Goal: Use online tool/utility: Utilize a website feature to perform a specific function

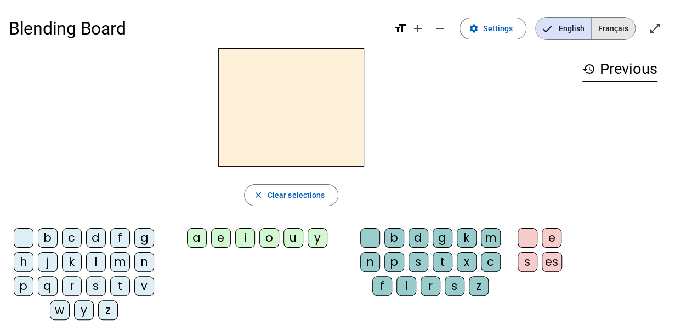
click at [609, 24] on span "Français" at bounding box center [613, 29] width 43 height 22
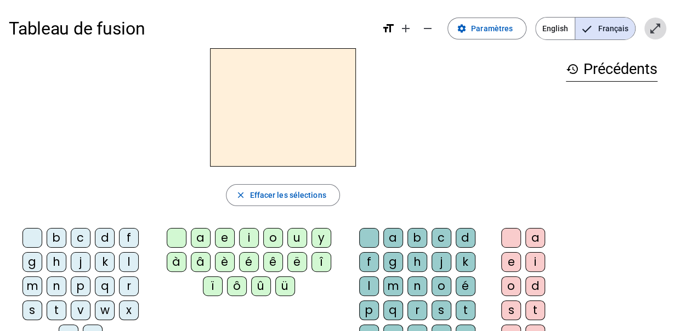
click at [656, 32] on mat-icon "open_in_full" at bounding box center [655, 28] width 13 height 13
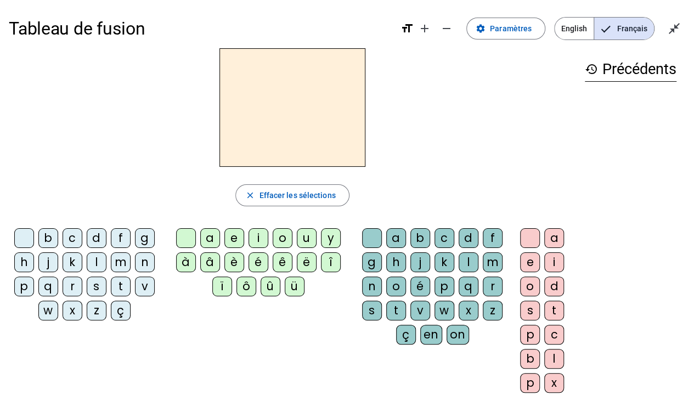
click at [75, 235] on div "c" at bounding box center [73, 238] width 20 height 20
click at [467, 262] on div "l" at bounding box center [469, 262] width 20 height 20
click at [213, 241] on div "a" at bounding box center [210, 238] width 20 height 20
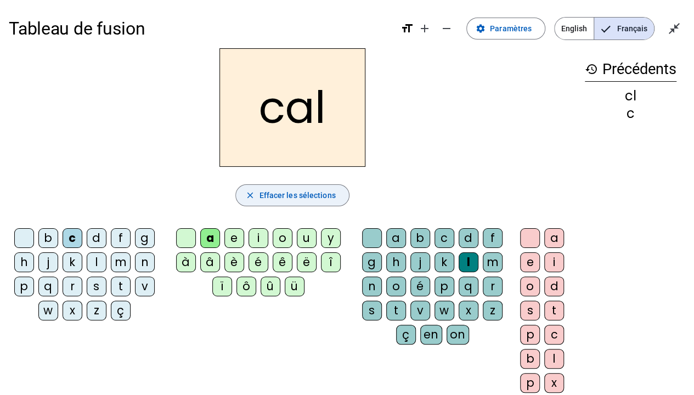
click at [318, 193] on span "Effacer les sélections" at bounding box center [297, 195] width 76 height 13
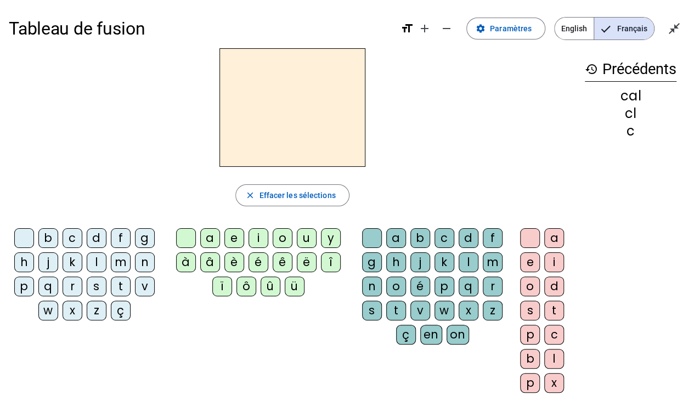
click at [74, 241] on div "c" at bounding box center [73, 238] width 20 height 20
click at [461, 264] on div "l" at bounding box center [469, 262] width 20 height 20
click at [562, 235] on div "a" at bounding box center [554, 238] width 20 height 20
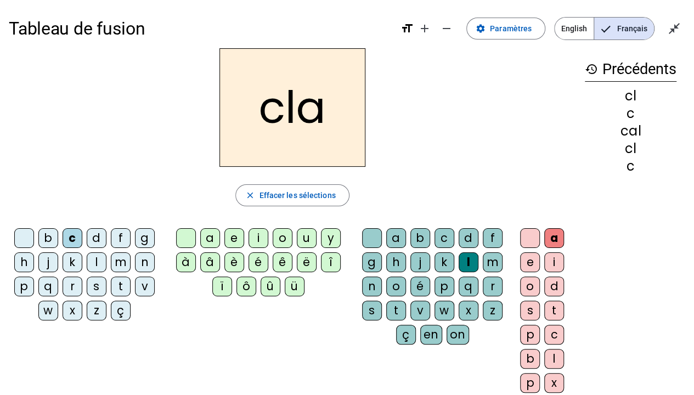
click at [487, 266] on div "m" at bounding box center [493, 262] width 20 height 20
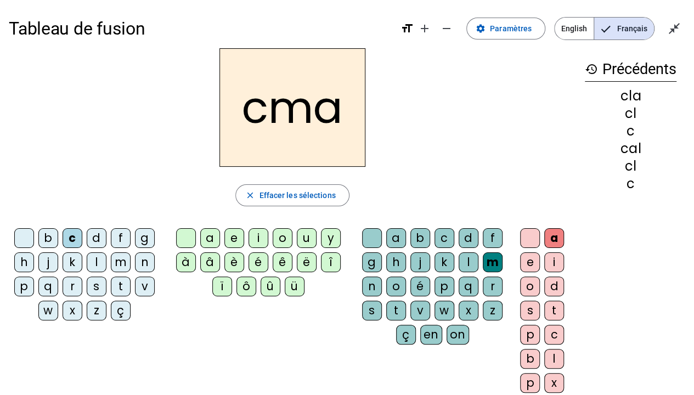
click at [120, 257] on div "m" at bounding box center [121, 262] width 20 height 20
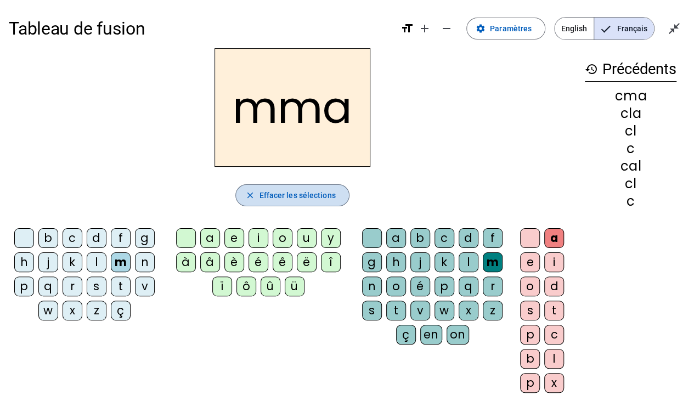
click at [302, 195] on span "Effacer les sélections" at bounding box center [297, 195] width 76 height 13
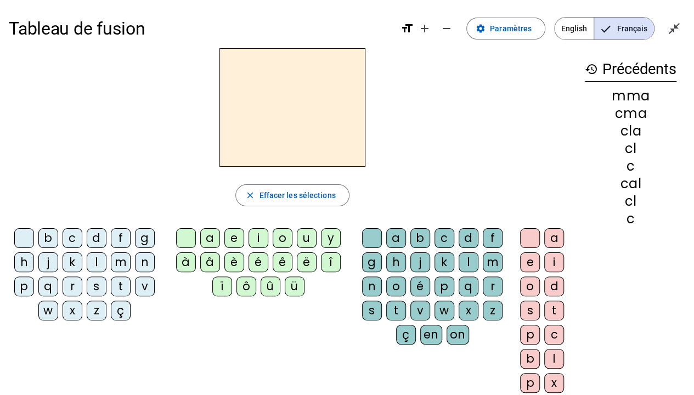
click at [66, 233] on div "c" at bounding box center [73, 238] width 20 height 20
click at [98, 263] on div "l" at bounding box center [97, 262] width 20 height 20
click at [215, 237] on div "a" at bounding box center [210, 238] width 20 height 20
